Goal: Feedback & Contribution: Leave review/rating

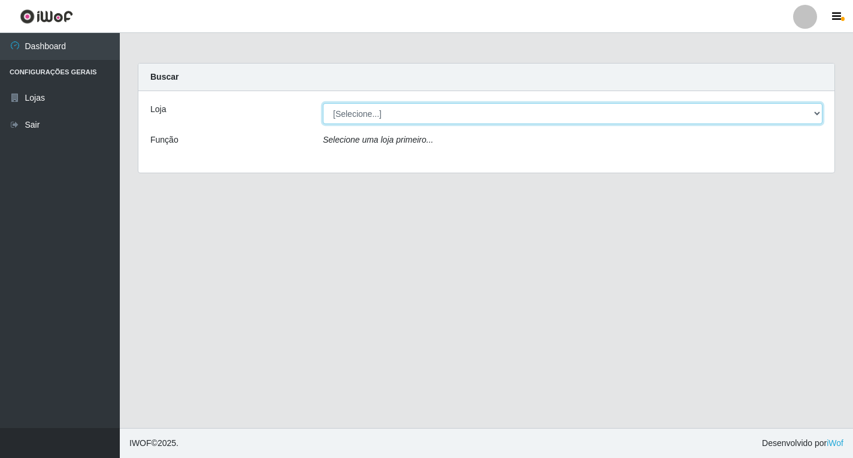
click at [819, 114] on select "[Selecione...] Atacado Vem - [STREET_ADDRESS]" at bounding box center [573, 113] width 500 height 21
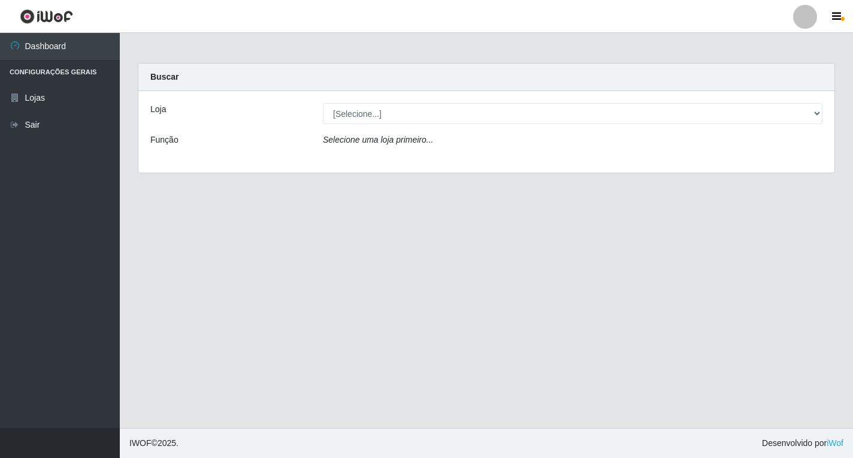
click at [584, 153] on div "Loja [Selecione...] Atacado Vem - Loja 36 Vila Nova do Colares Função Selecione…" at bounding box center [486, 131] width 696 height 81
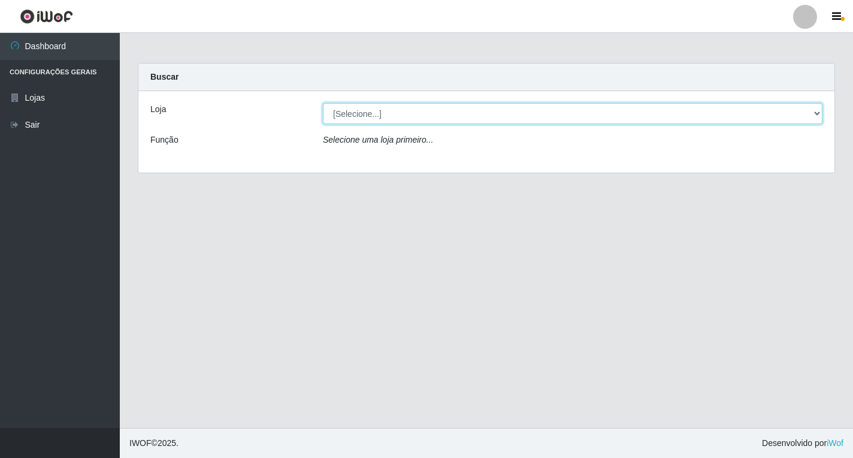
click at [778, 120] on select "[Selecione...] Atacado Vem - [STREET_ADDRESS]" at bounding box center [573, 113] width 500 height 21
select select "455"
click at [323, 103] on select "[Selecione...] Atacado Vem - [STREET_ADDRESS]" at bounding box center [573, 113] width 500 height 21
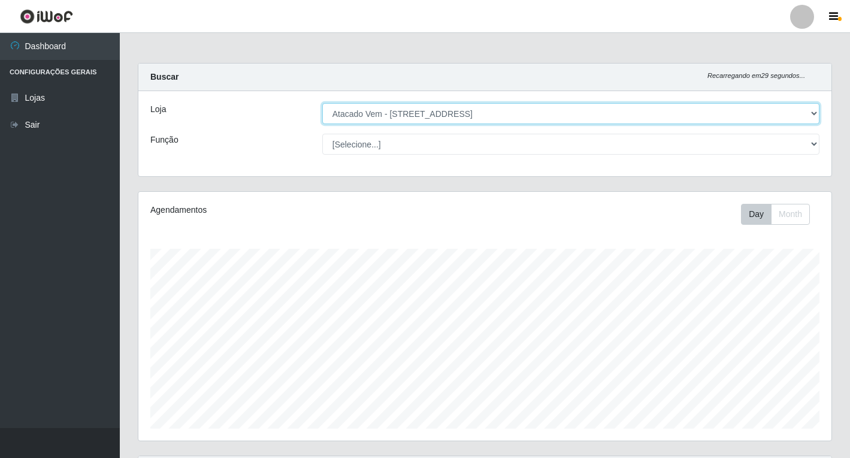
scroll to position [249, 693]
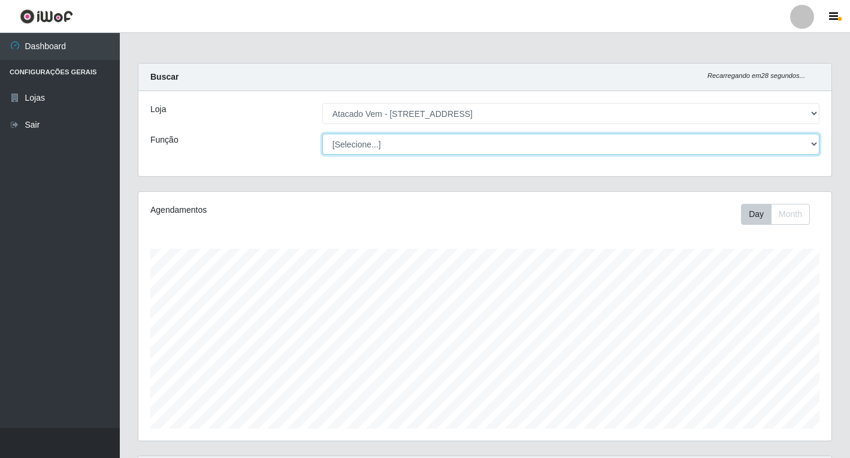
click at [805, 150] on select "[Selecione...] Carregador e Descarregador de Caminhão Carregador e Descarregado…" at bounding box center [570, 144] width 497 height 21
select select "24"
click at [322, 134] on select "[Selecione...] Carregador e Descarregador de Caminhão Carregador e Descarregado…" at bounding box center [570, 144] width 497 height 21
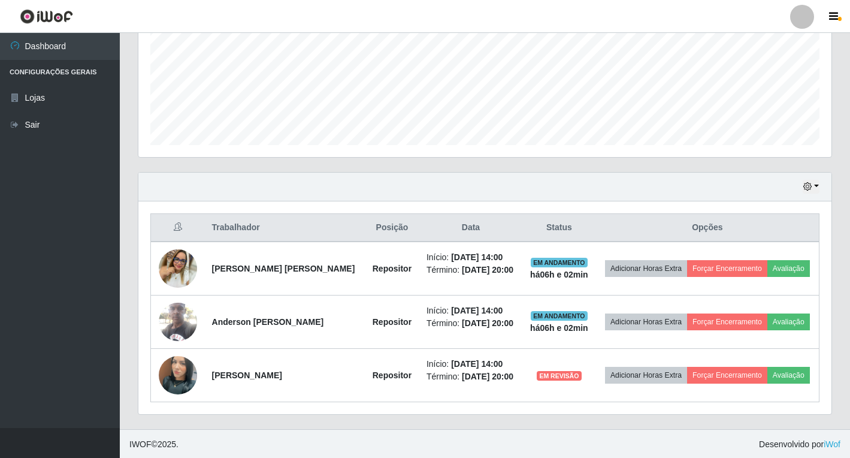
scroll to position [285, 0]
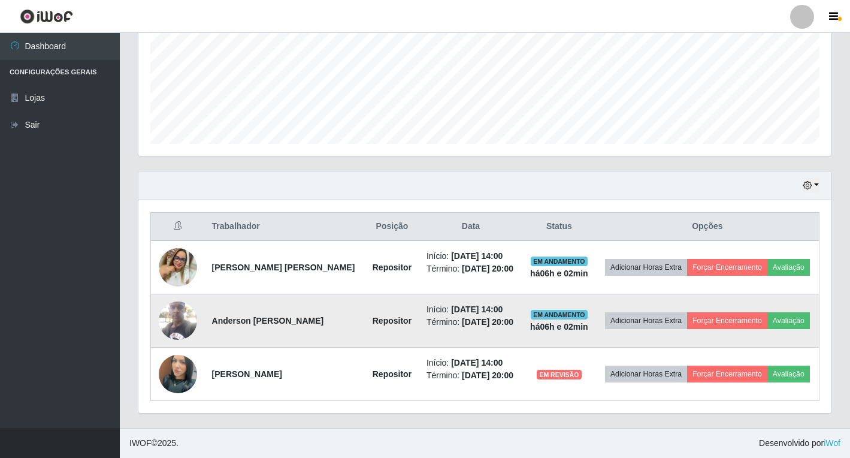
click at [176, 314] on img at bounding box center [178, 320] width 38 height 51
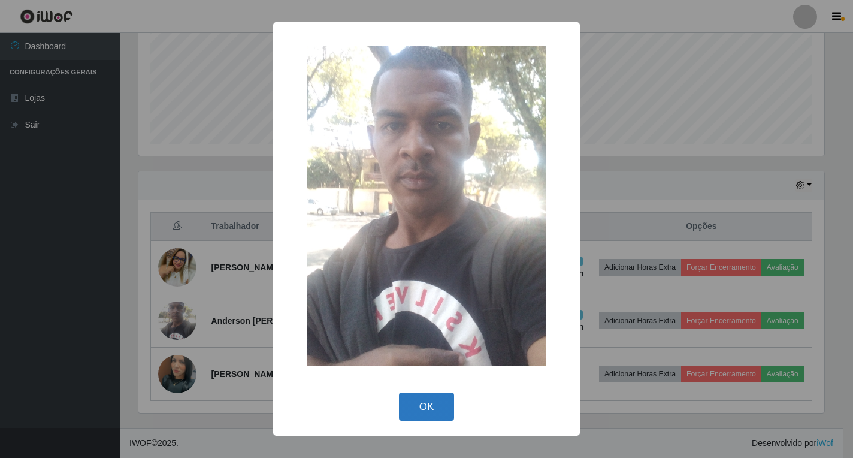
click at [433, 410] on button "OK" at bounding box center [427, 406] width 56 height 28
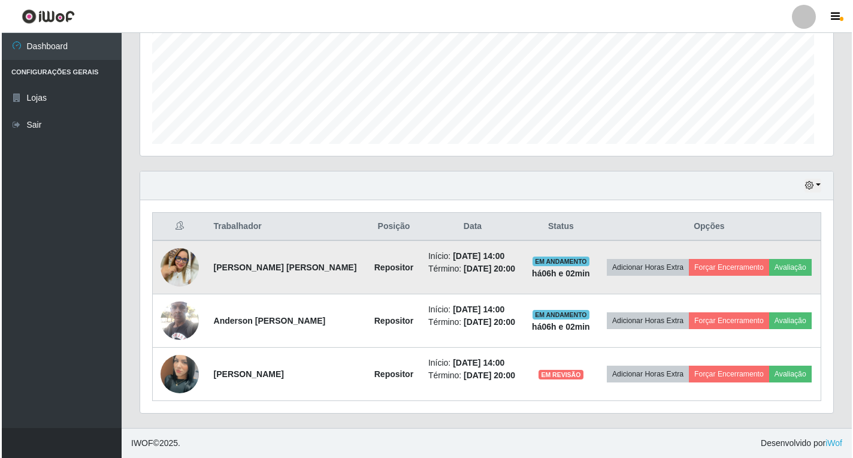
scroll to position [249, 693]
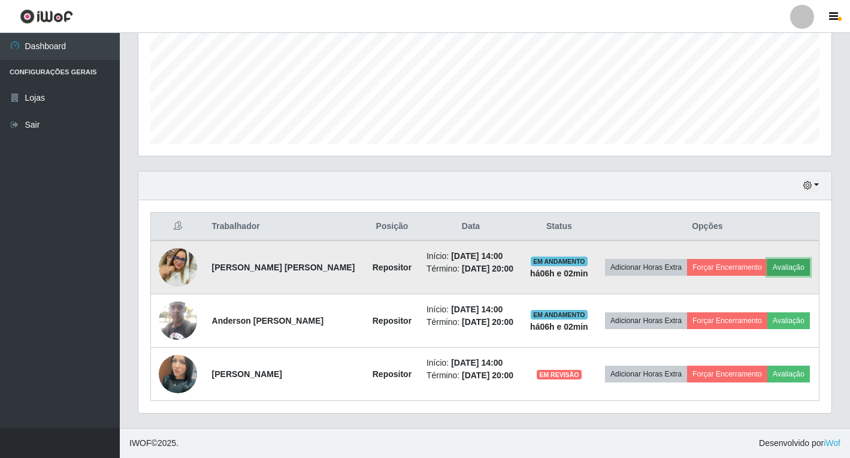
click at [793, 268] on button "Avaliação" at bounding box center [789, 267] width 43 height 17
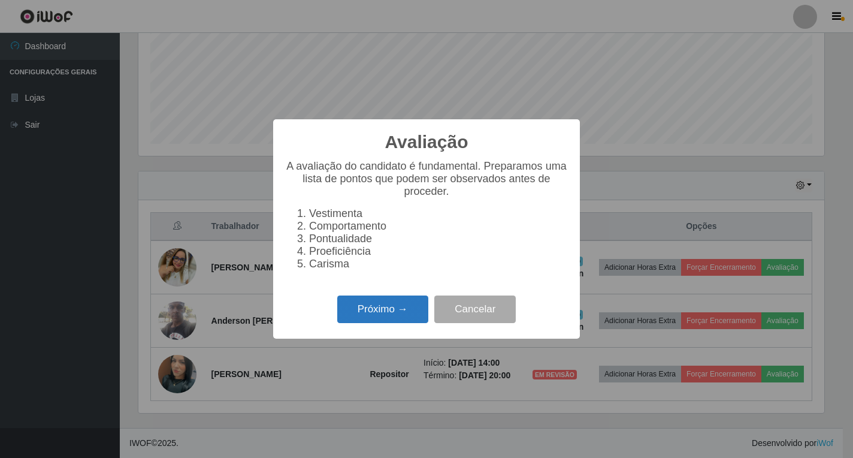
click at [369, 324] on button "Próximo →" at bounding box center [382, 309] width 91 height 28
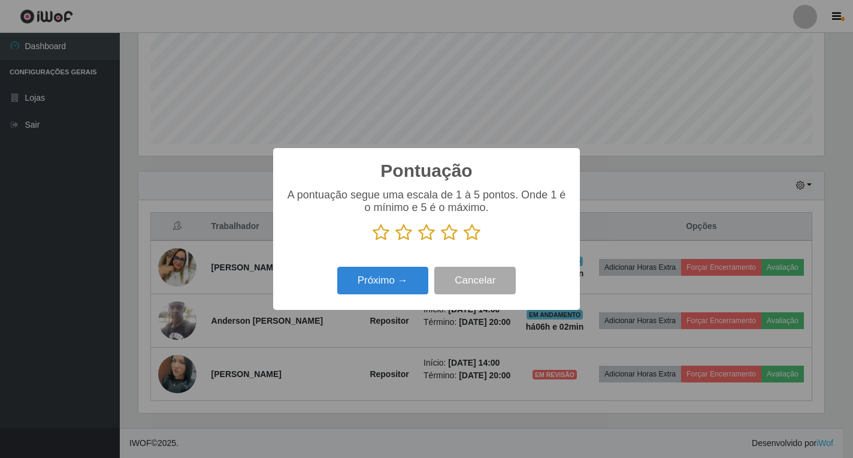
scroll to position [598946, 598508]
click at [469, 234] on icon at bounding box center [472, 232] width 17 height 18
click at [464, 241] on input "radio" at bounding box center [464, 241] width 0 height 0
click at [402, 270] on button "Próximo →" at bounding box center [382, 281] width 91 height 28
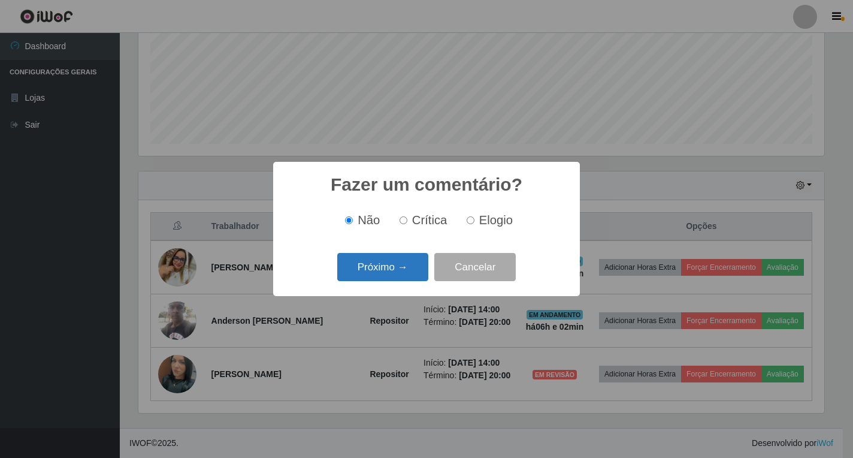
click at [408, 274] on button "Próximo →" at bounding box center [382, 267] width 91 height 28
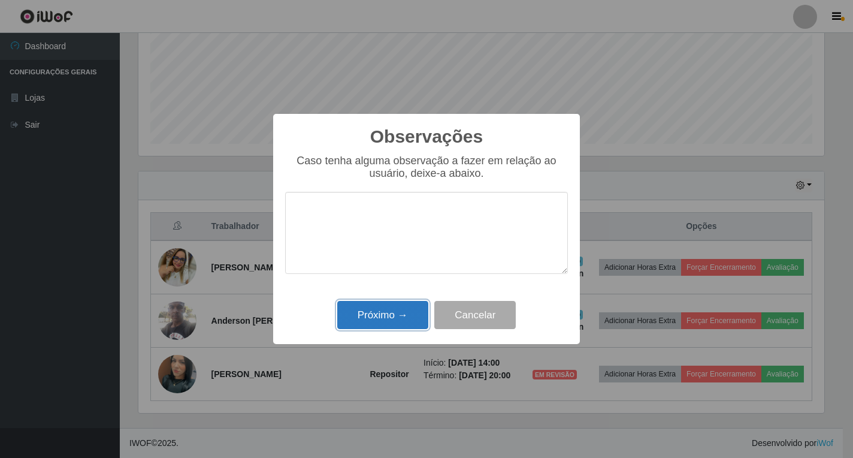
click at [367, 316] on button "Próximo →" at bounding box center [382, 315] width 91 height 28
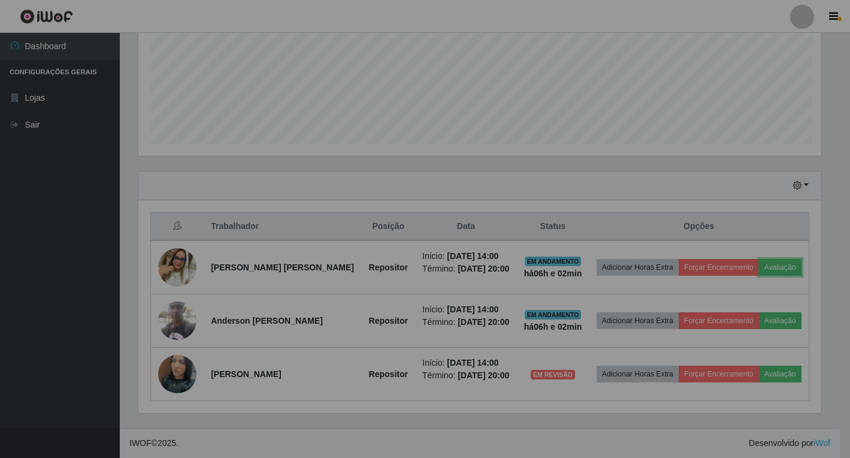
scroll to position [249, 693]
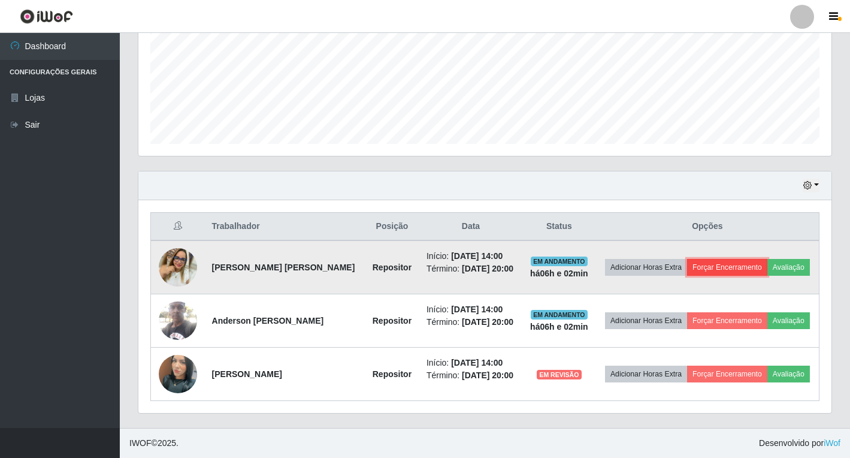
click at [716, 275] on button "Forçar Encerramento" at bounding box center [727, 267] width 80 height 17
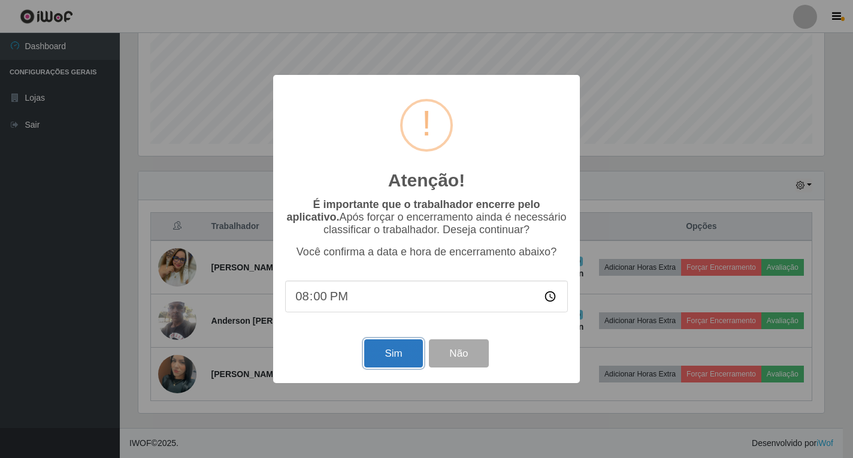
click at [410, 355] on button "Sim" at bounding box center [393, 353] width 58 height 28
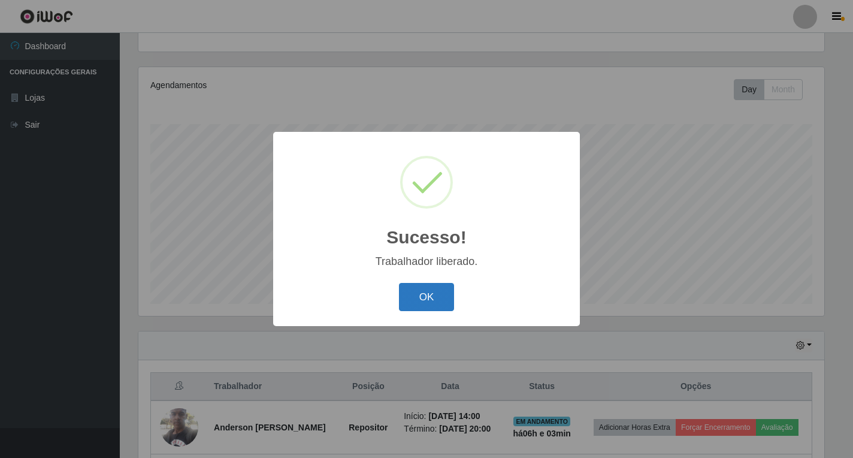
click at [434, 304] on button "OK" at bounding box center [427, 297] width 56 height 28
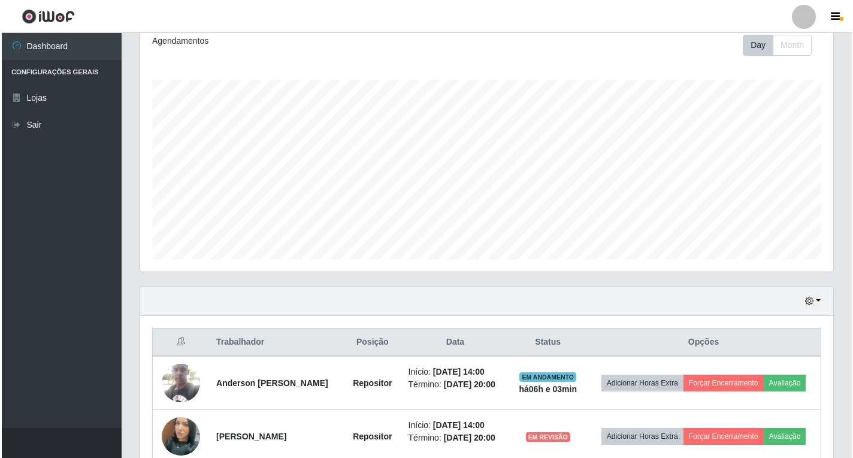
scroll to position [231, 0]
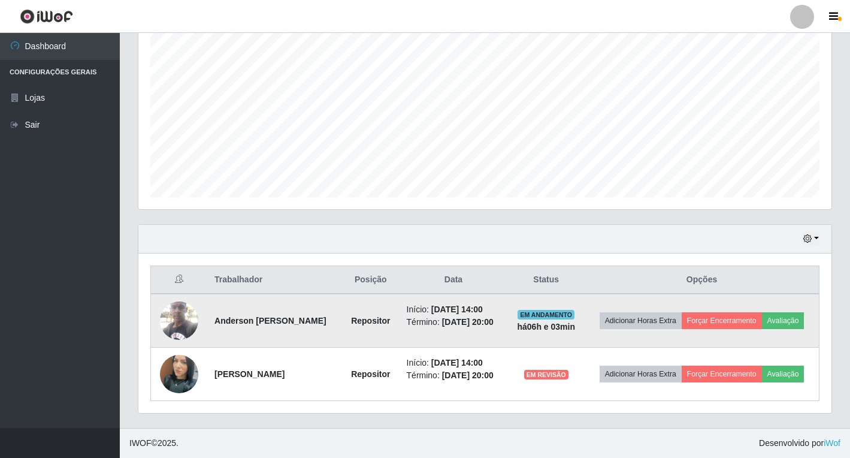
click at [189, 324] on img at bounding box center [179, 320] width 38 height 51
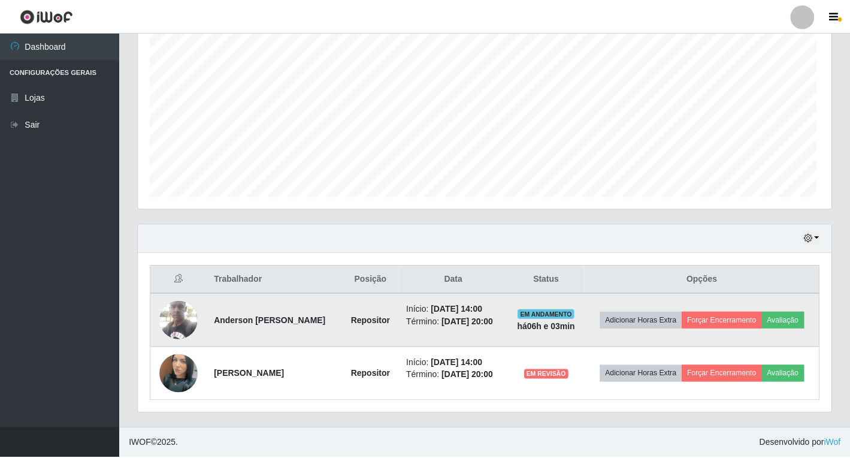
scroll to position [249, 686]
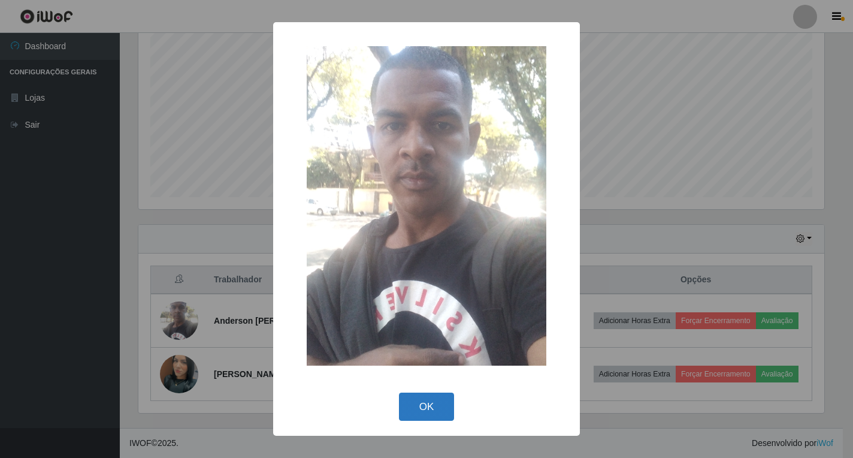
click at [436, 406] on button "OK" at bounding box center [427, 406] width 56 height 28
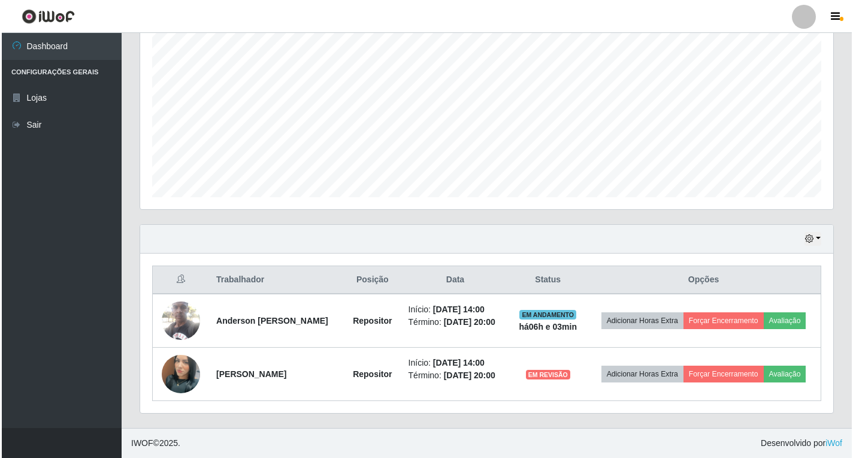
scroll to position [249, 693]
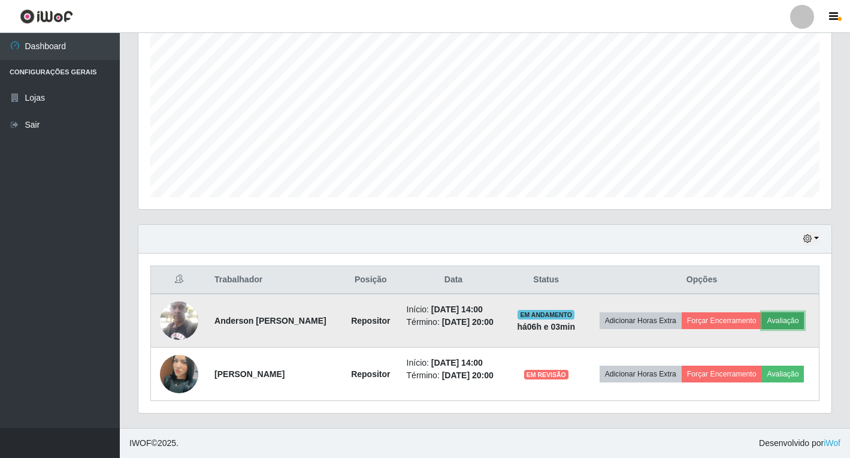
click at [801, 325] on button "Avaliação" at bounding box center [783, 320] width 43 height 17
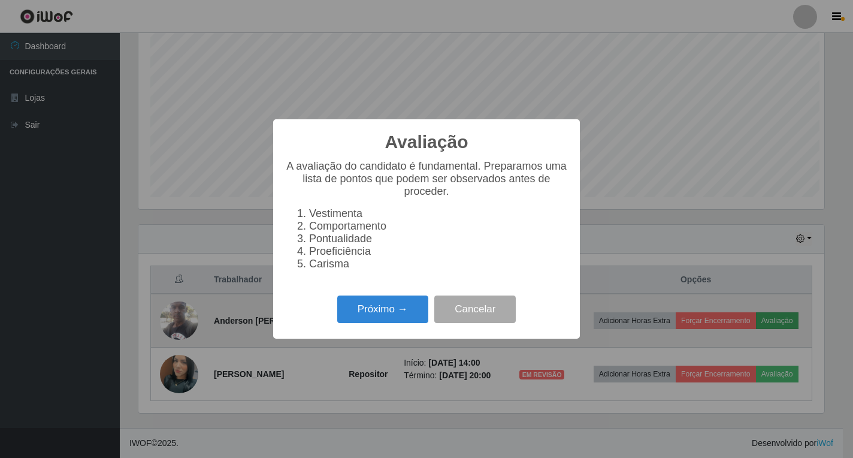
scroll to position [249, 686]
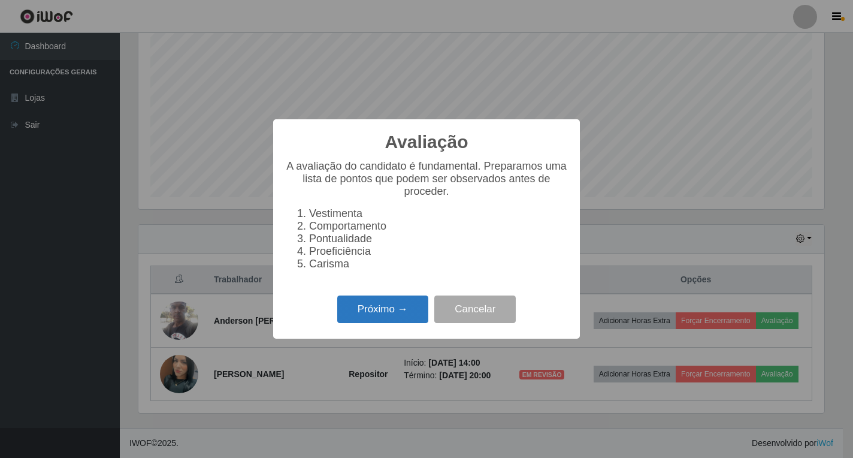
click at [359, 310] on button "Próximo →" at bounding box center [382, 309] width 91 height 28
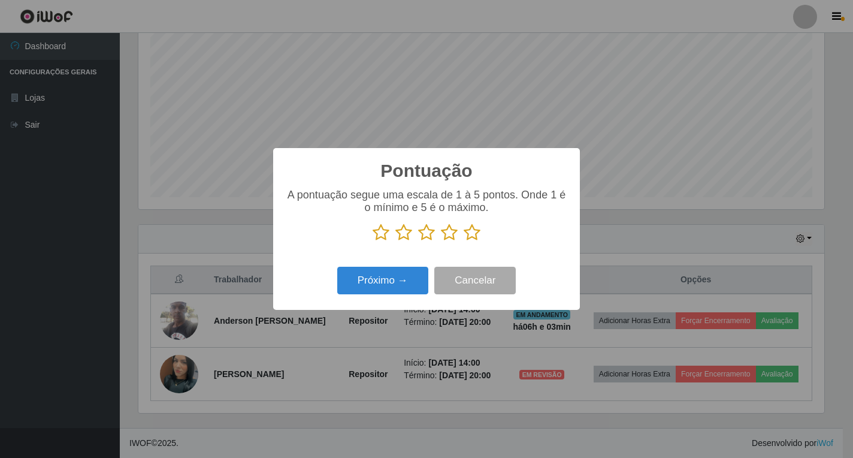
click at [472, 241] on icon at bounding box center [472, 232] width 17 height 18
click at [464, 241] on input "radio" at bounding box center [464, 241] width 0 height 0
click at [410, 282] on button "Próximo →" at bounding box center [382, 281] width 91 height 28
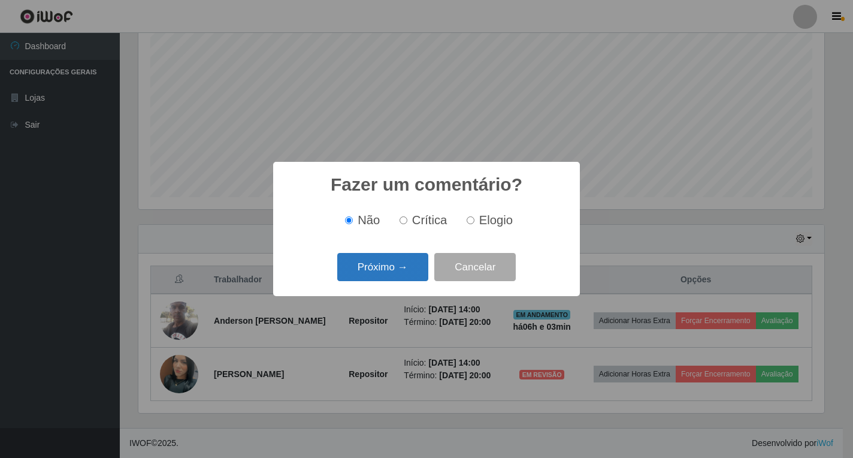
click at [406, 274] on button "Próximo →" at bounding box center [382, 267] width 91 height 28
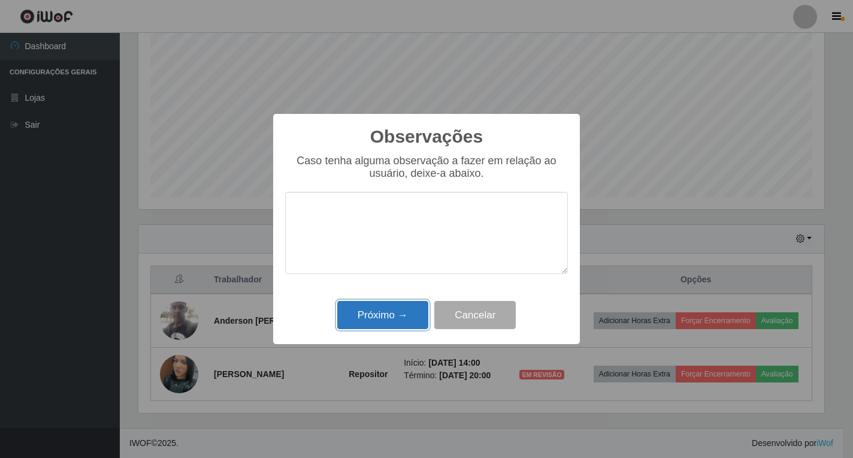
click at [412, 307] on button "Próximo →" at bounding box center [382, 315] width 91 height 28
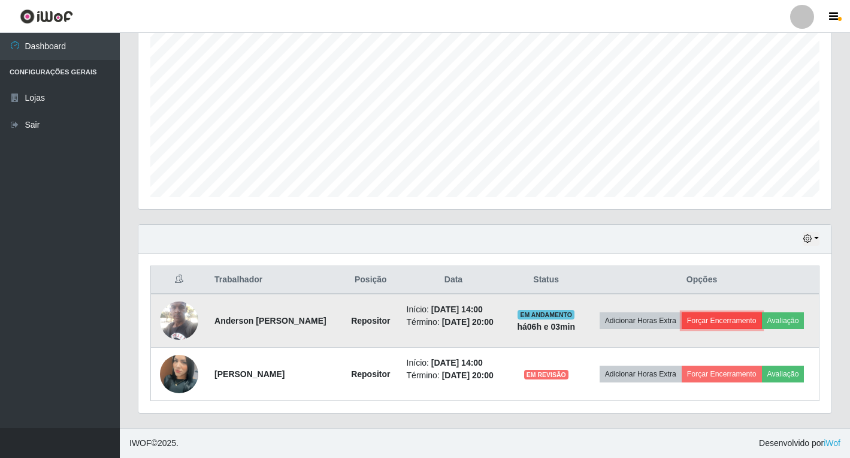
click at [724, 321] on button "Forçar Encerramento" at bounding box center [722, 320] width 80 height 17
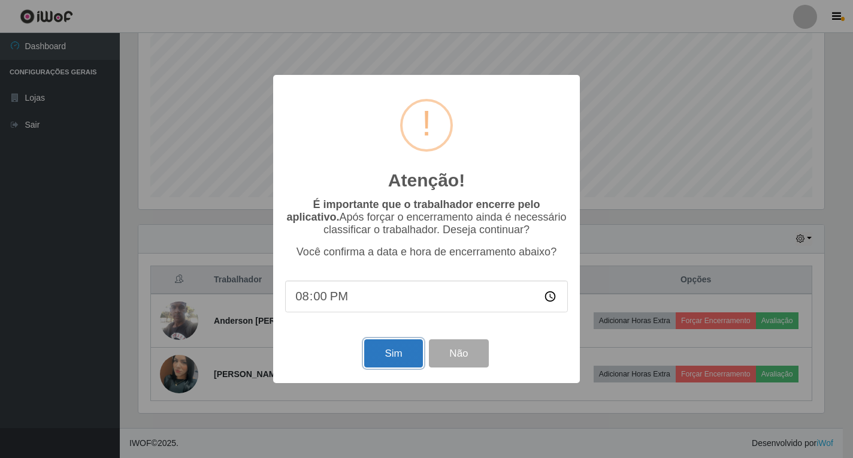
click at [403, 359] on button "Sim" at bounding box center [393, 353] width 58 height 28
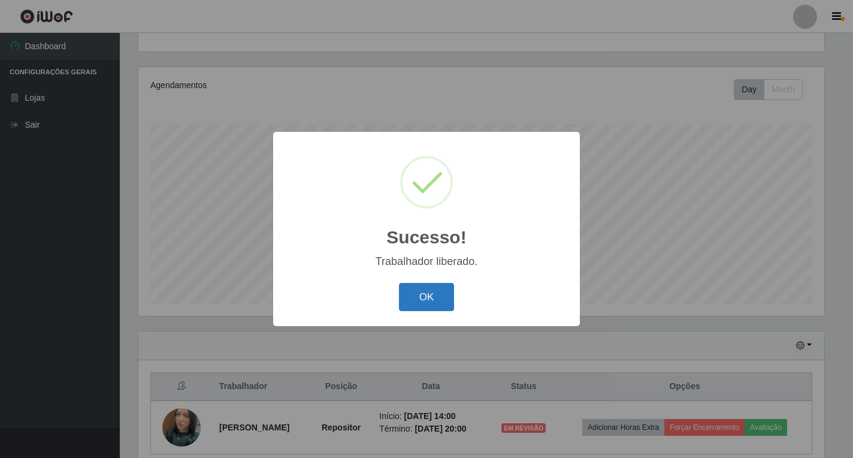
click at [439, 305] on button "OK" at bounding box center [427, 297] width 56 height 28
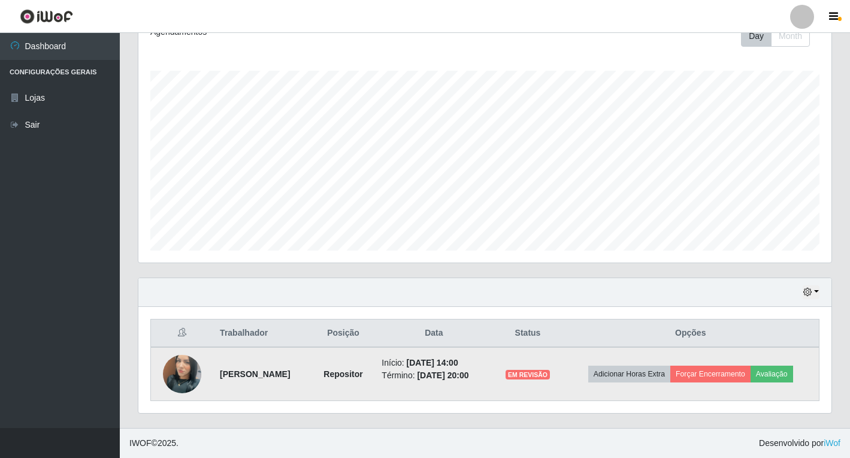
click at [184, 374] on img at bounding box center [182, 374] width 38 height 68
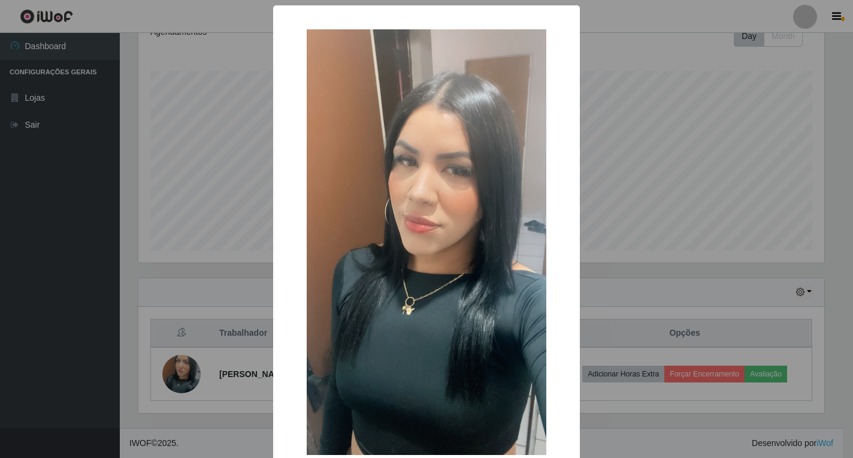
click at [738, 167] on div "× OK Cancel" at bounding box center [426, 229] width 853 height 458
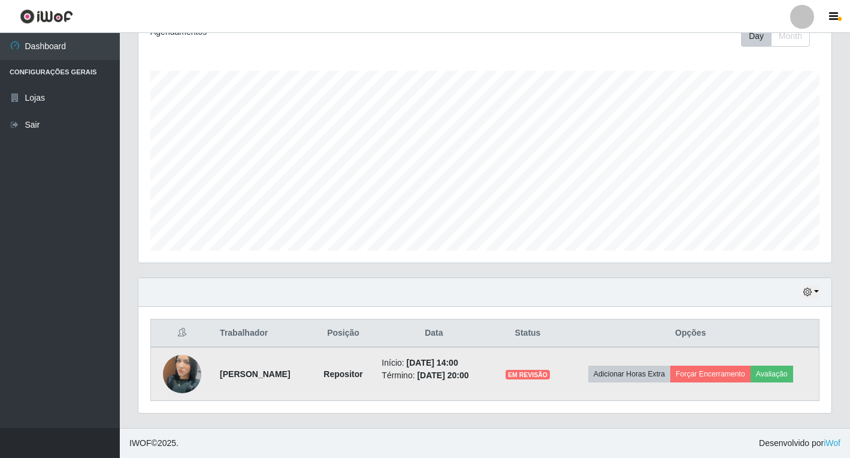
click at [175, 377] on img at bounding box center [182, 374] width 38 height 68
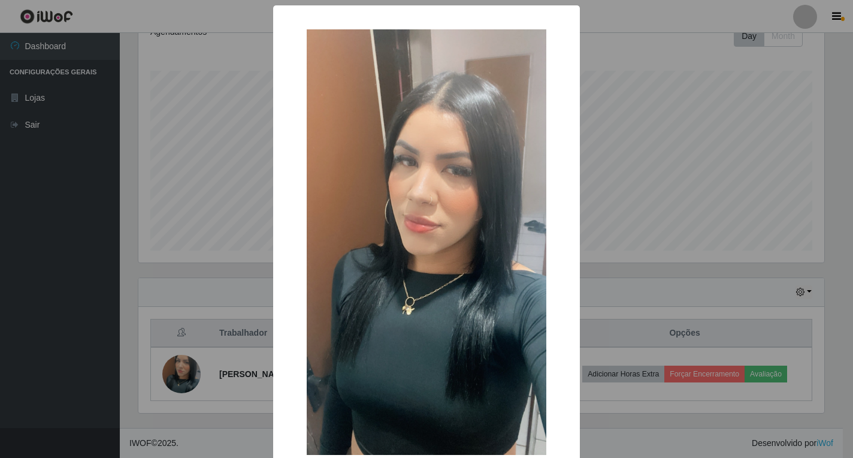
click at [800, 197] on div "× OK Cancel" at bounding box center [426, 229] width 853 height 458
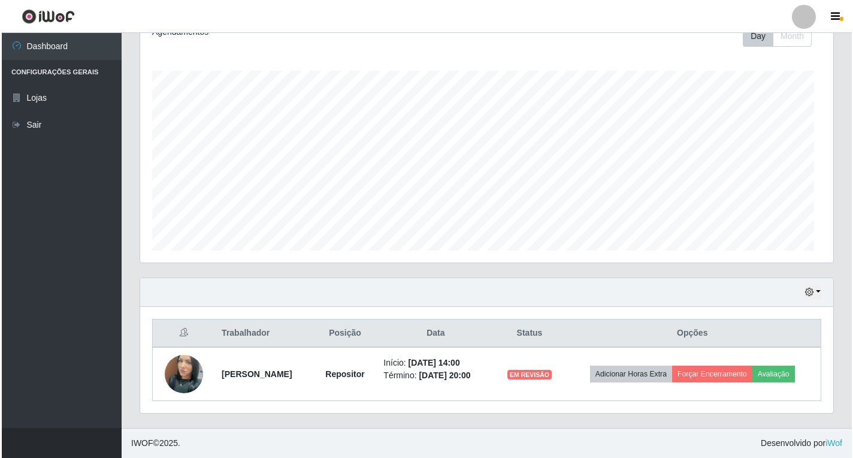
scroll to position [249, 693]
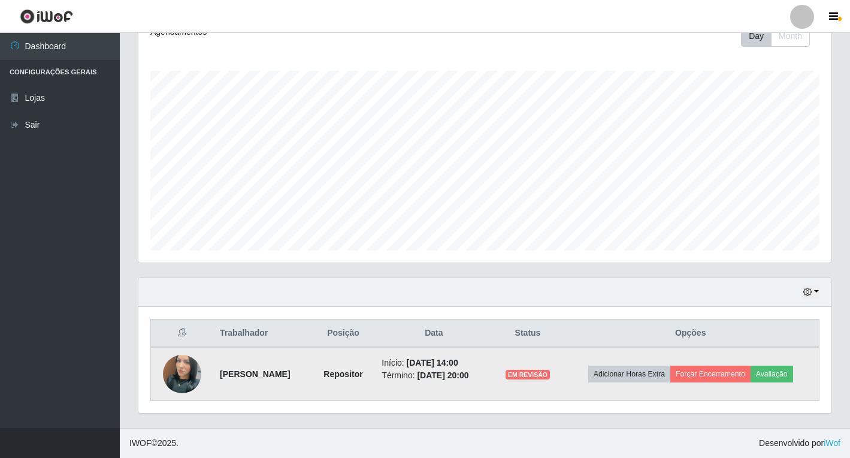
click at [181, 387] on img at bounding box center [182, 374] width 38 height 68
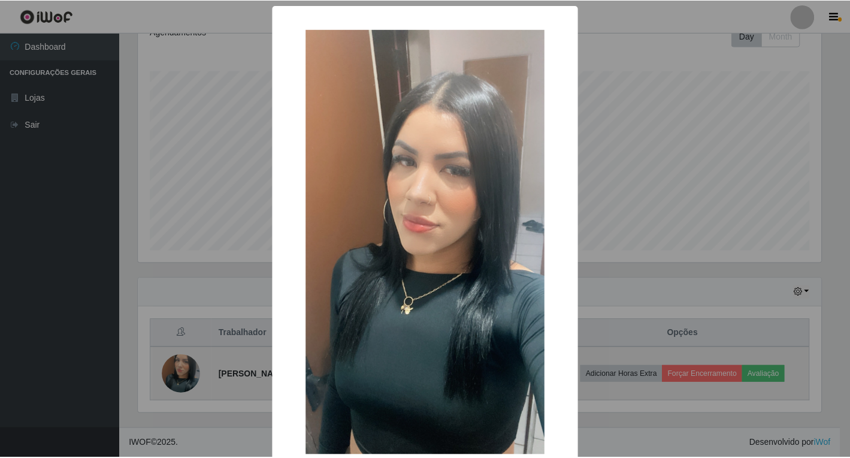
scroll to position [249, 686]
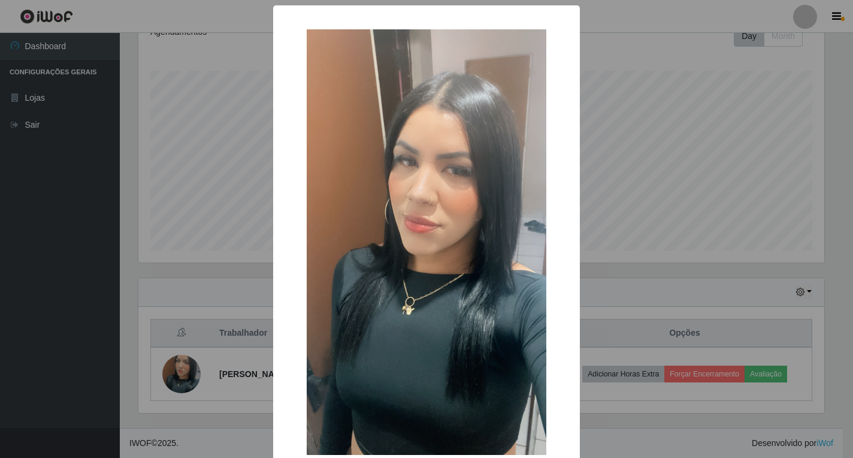
click at [734, 286] on div "× OK Cancel" at bounding box center [426, 229] width 853 height 458
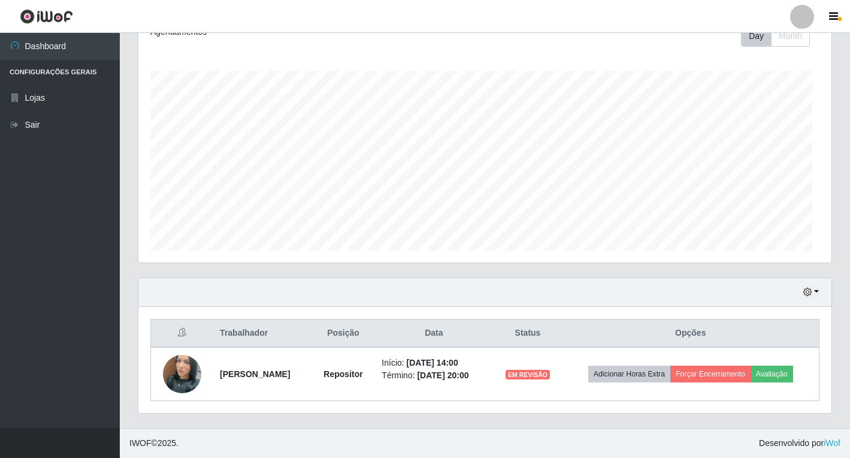
scroll to position [249, 693]
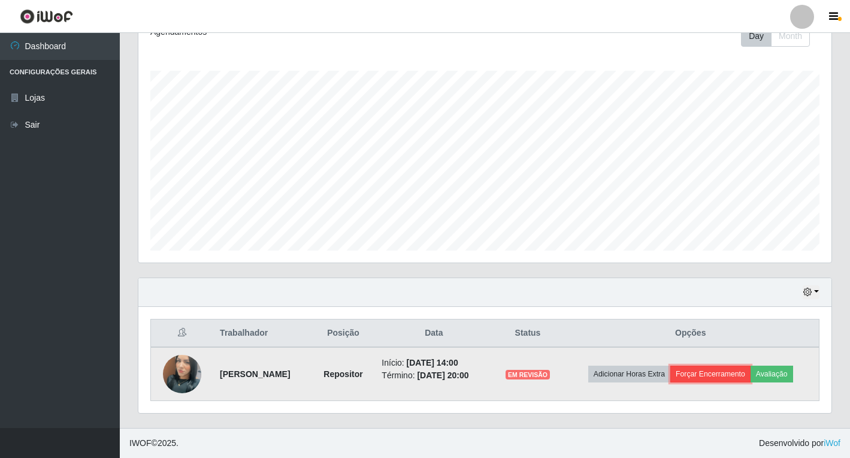
click at [730, 378] on button "Forçar Encerramento" at bounding box center [710, 374] width 80 height 17
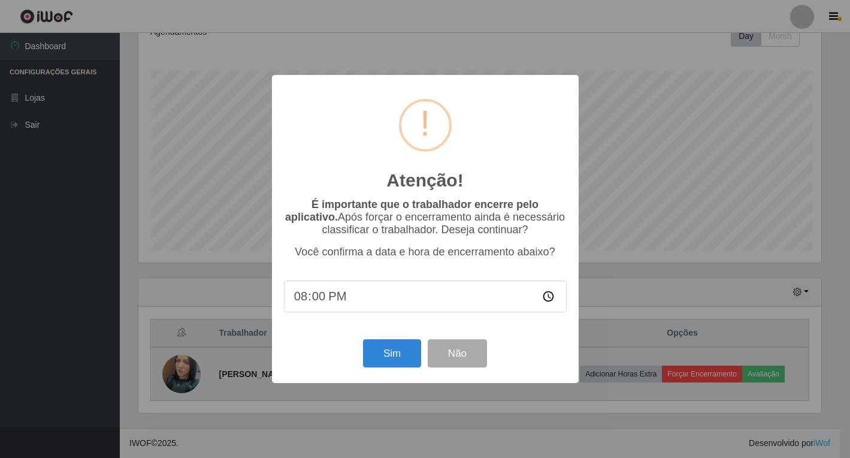
scroll to position [249, 686]
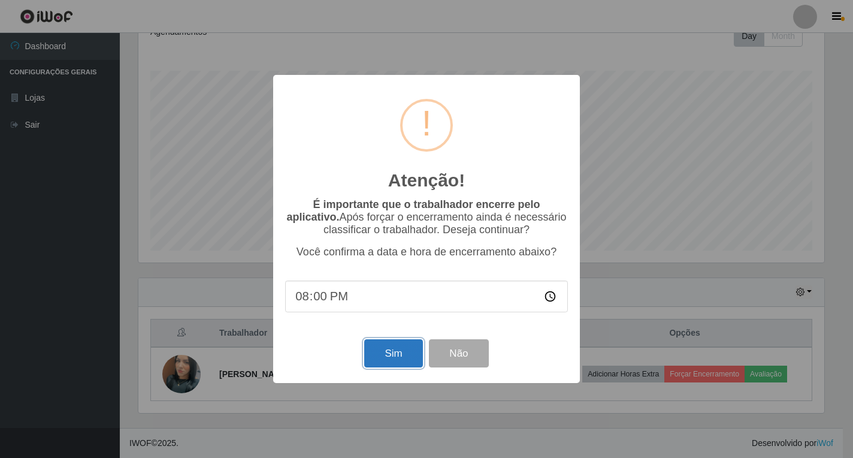
click at [380, 358] on button "Sim" at bounding box center [393, 353] width 58 height 28
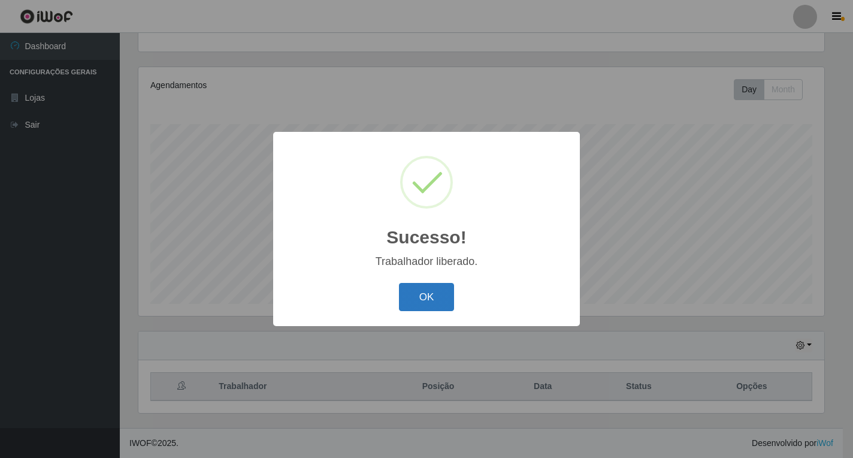
click at [431, 307] on button "OK" at bounding box center [427, 297] width 56 height 28
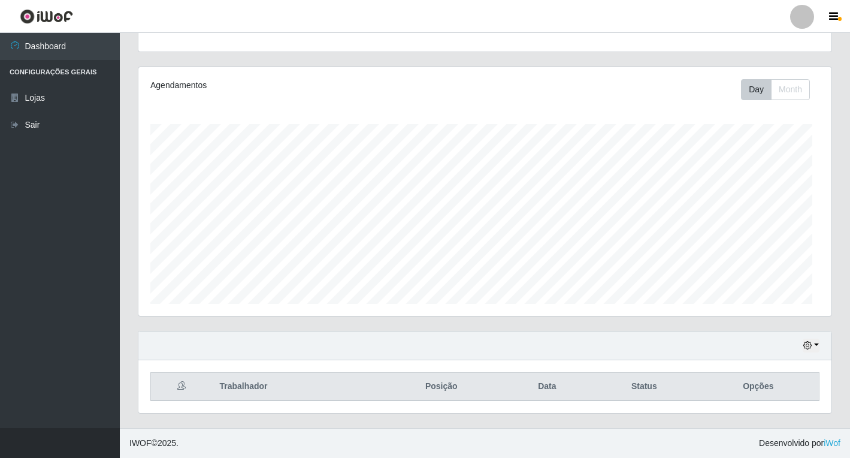
scroll to position [249, 693]
